Goal: Obtain resource: Download file/media

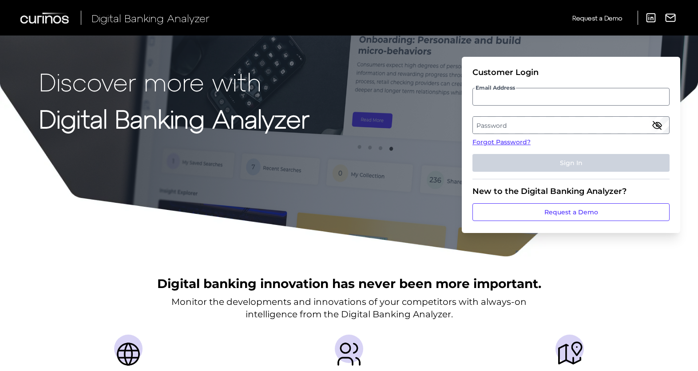
click at [521, 97] on input "Email Address" at bounding box center [570, 97] width 197 height 18
type input "[EMAIL_ADDRESS][DOMAIN_NAME]"
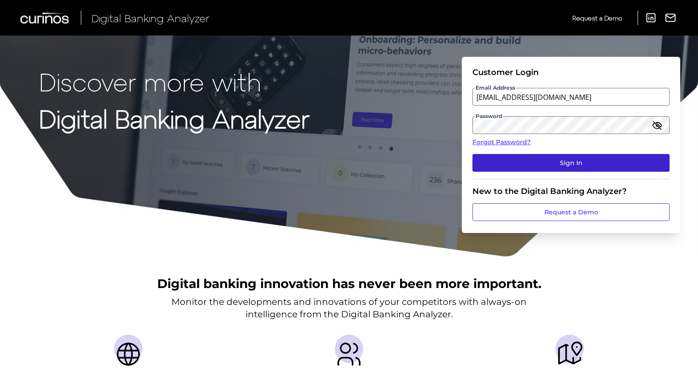
click at [570, 162] on button "Sign In" at bounding box center [570, 163] width 197 height 18
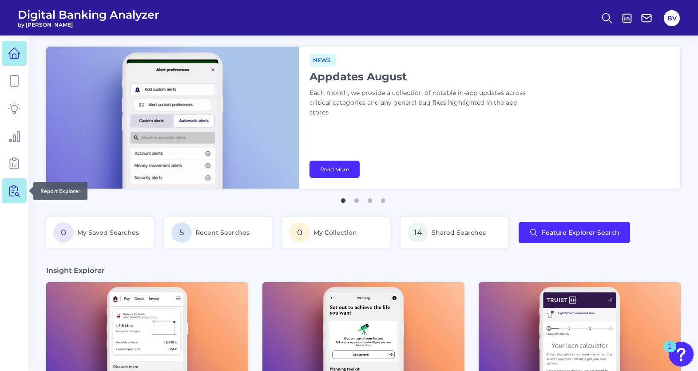
click at [13, 188] on icon at bounding box center [16, 190] width 8 height 11
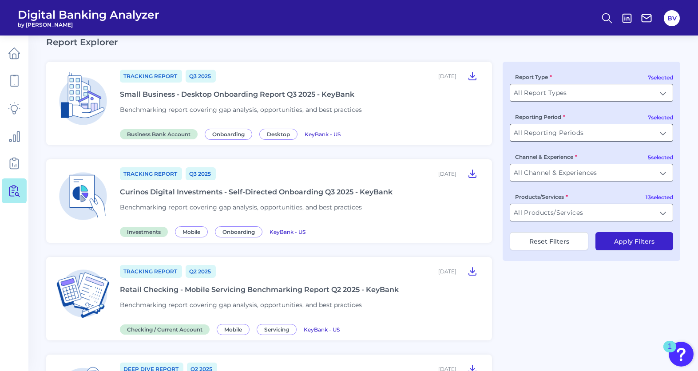
scroll to position [28, 0]
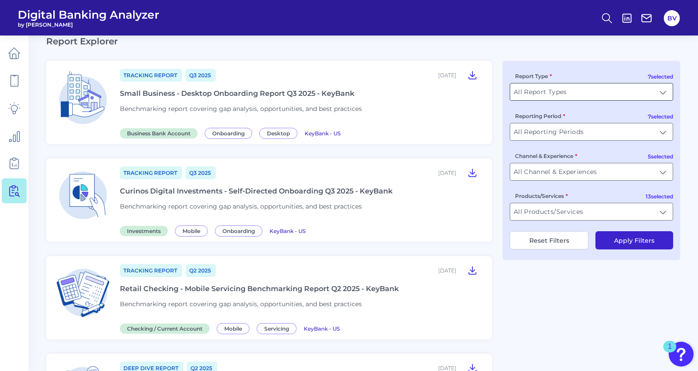
click at [586, 91] on input "All Report Types" at bounding box center [591, 91] width 162 height 17
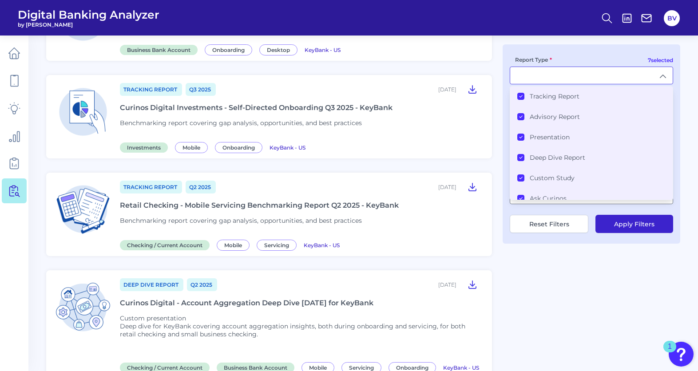
scroll to position [0, 0]
click at [675, 50] on div "7 selected Report Type All Report Types Tracking Report Advisory Report Present…" at bounding box center [590, 143] width 177 height 199
type input "All Report Types"
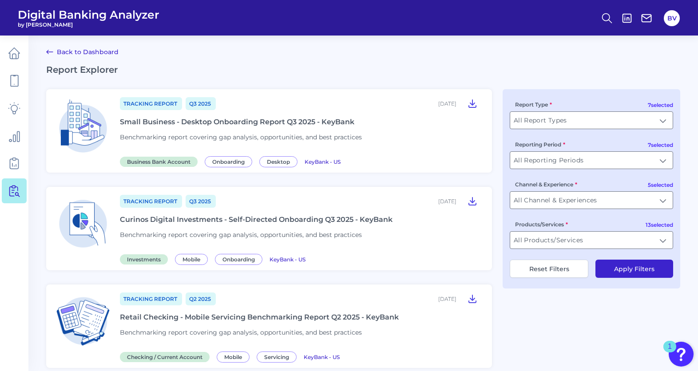
click at [287, 316] on div "Retail Checking - Mobile Servicing Benchmarking Report Q2 2025 - KeyBank" at bounding box center [259, 317] width 279 height 8
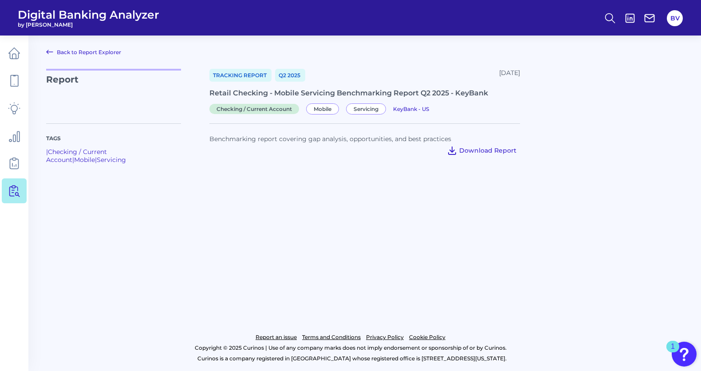
click at [484, 151] on span "Download Report" at bounding box center [487, 150] width 57 height 8
click at [187, 218] on main "Back to Report Explorer Report Tracking Report Q2 [DATE], 2025 Retail Checking …" at bounding box center [350, 185] width 701 height 371
